Goal: Navigation & Orientation: Find specific page/section

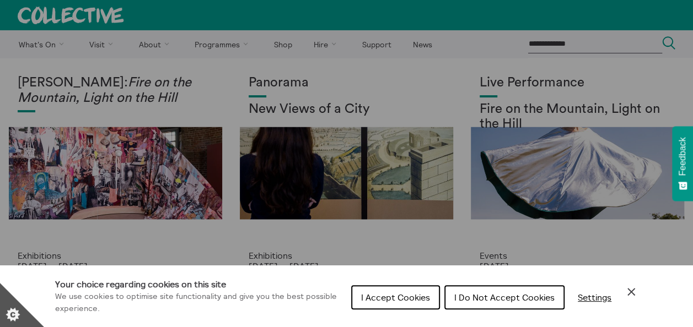
click at [384, 294] on span "I Accept Cookies" at bounding box center [395, 297] width 69 height 11
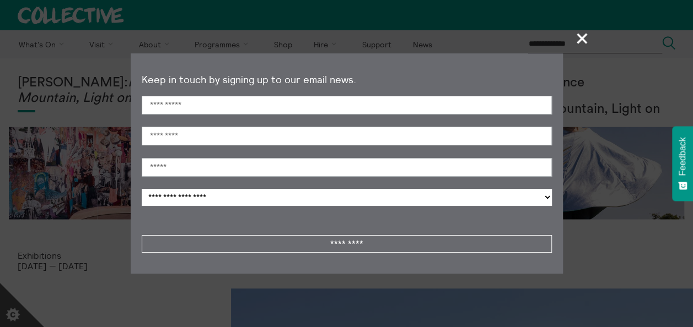
click at [588, 33] on span "+" at bounding box center [582, 38] width 33 height 33
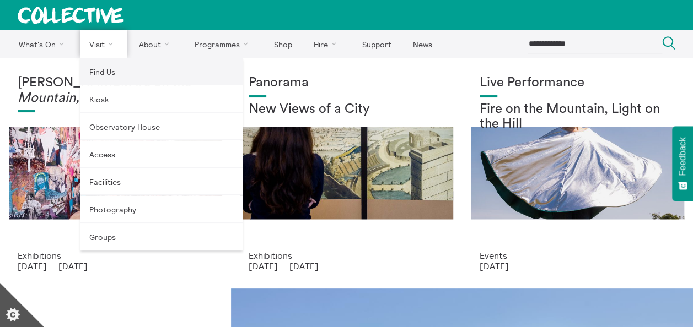
click at [105, 66] on link "Find Us" at bounding box center [161, 72] width 163 height 28
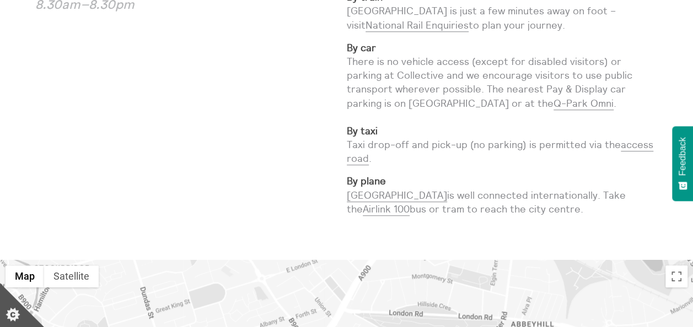
scroll to position [375, 0]
click at [554, 96] on link "Q-Park Omni" at bounding box center [584, 102] width 60 height 13
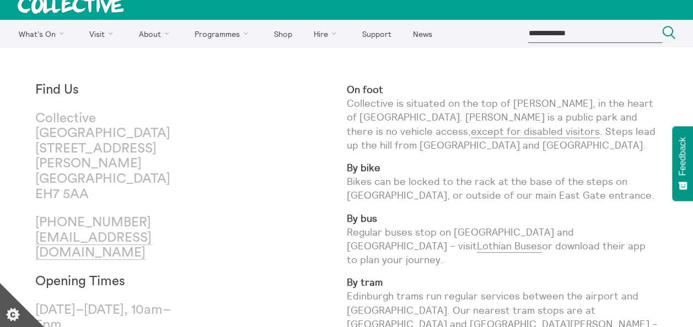
scroll to position [10, 0]
